Goal: Information Seeking & Learning: Learn about a topic

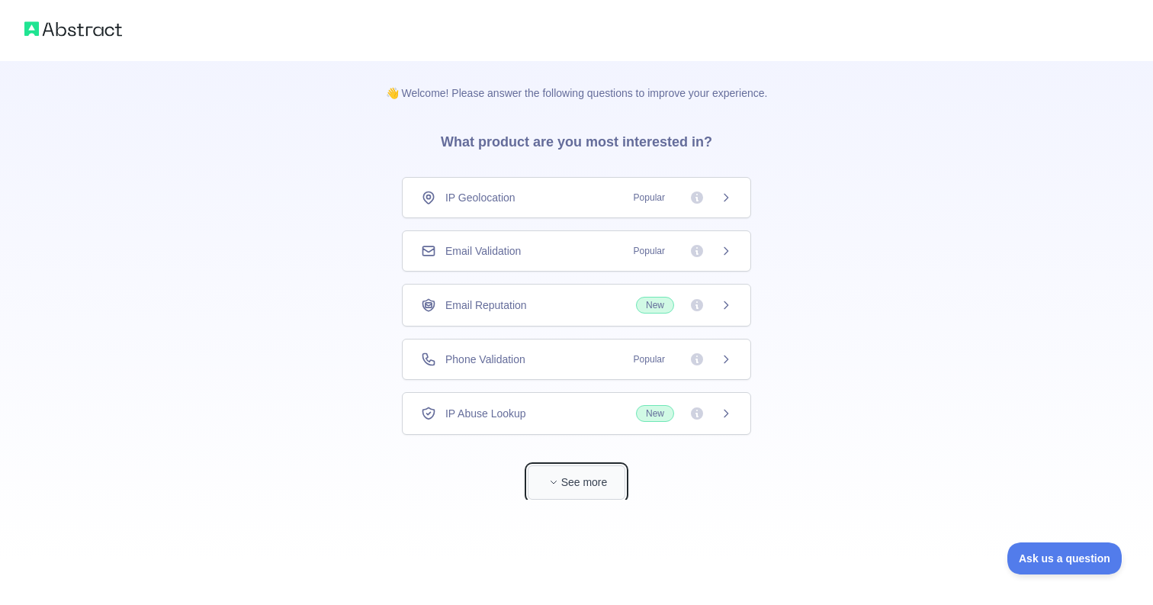
click at [562, 487] on button "See more" at bounding box center [577, 482] width 98 height 34
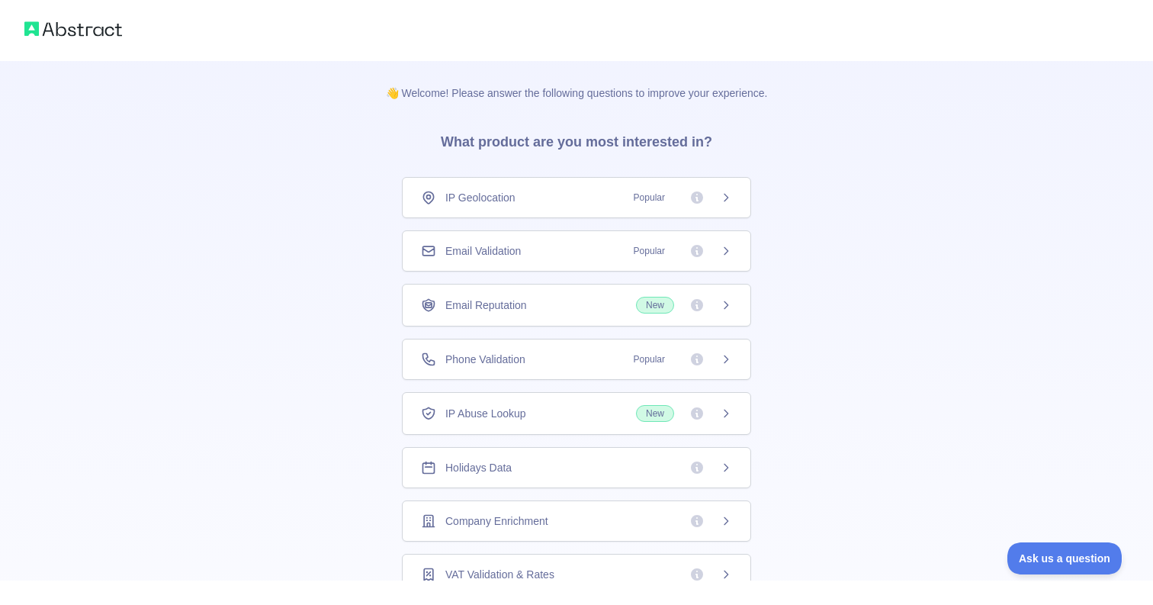
click at [518, 211] on div "IP Geolocation Popular" at bounding box center [576, 197] width 349 height 41
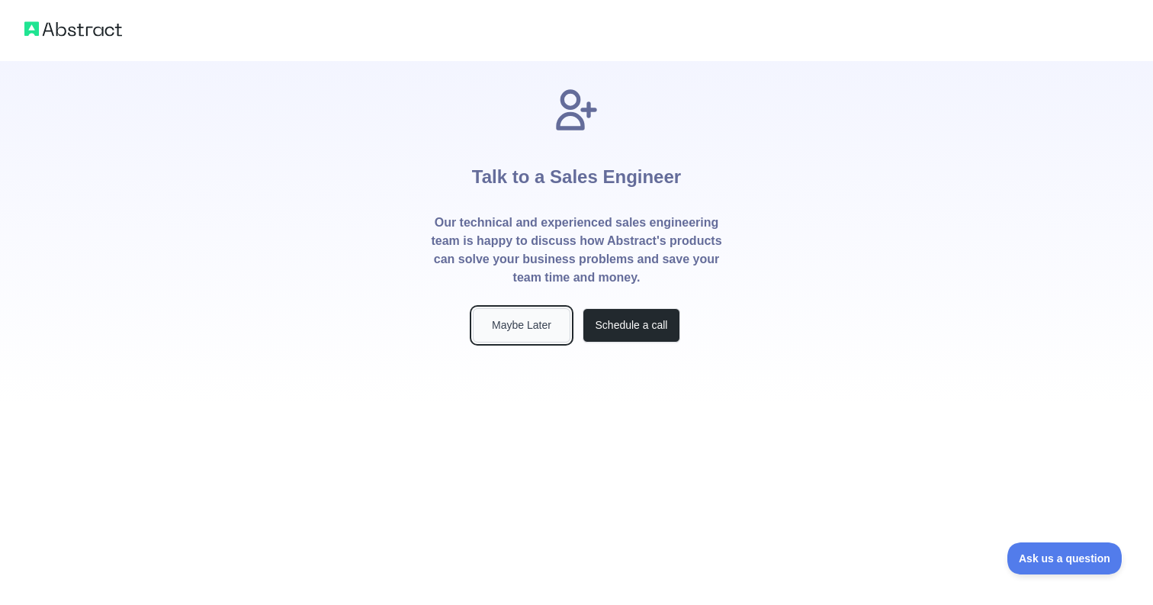
click at [501, 324] on button "Maybe Later" at bounding box center [522, 325] width 98 height 34
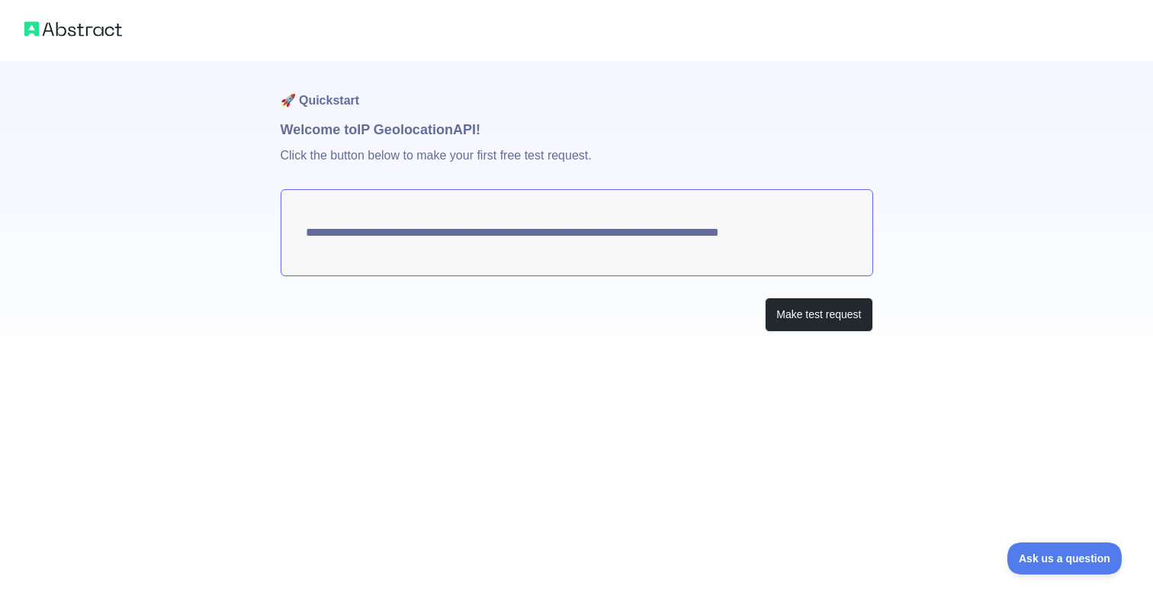
click at [74, 31] on img at bounding box center [73, 28] width 98 height 21
click at [41, 33] on img at bounding box center [73, 28] width 98 height 21
